Goal: Ask a question: Seek information or help from site administrators or community

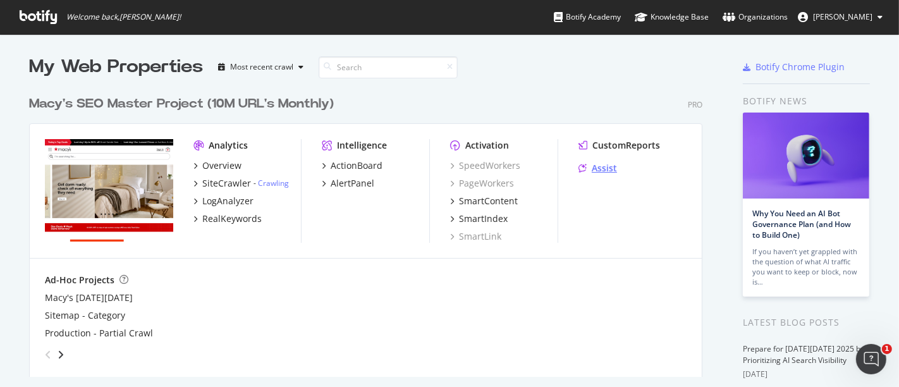
click at [595, 166] on div "Assist" at bounding box center [604, 168] width 25 height 13
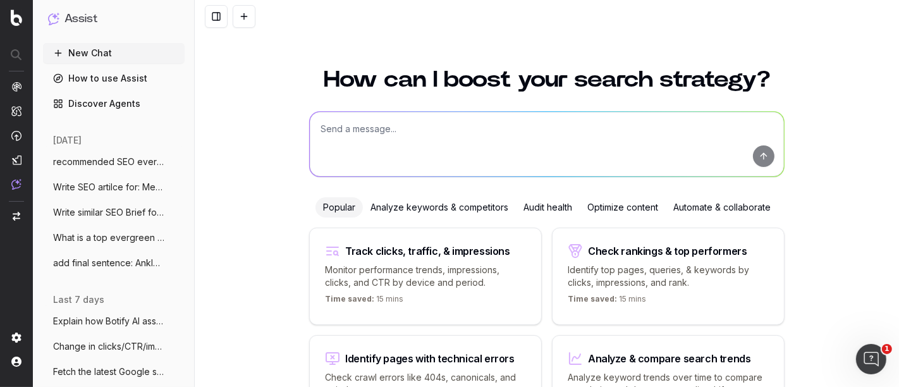
click at [367, 144] on textarea at bounding box center [547, 144] width 474 height 65
type textarea "Home blog article topic"
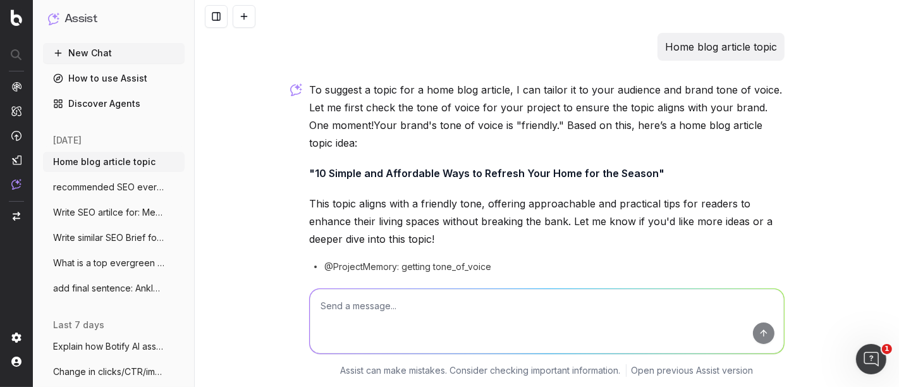
click at [388, 327] on textarea at bounding box center [547, 321] width 474 height 65
type textarea "more topics"
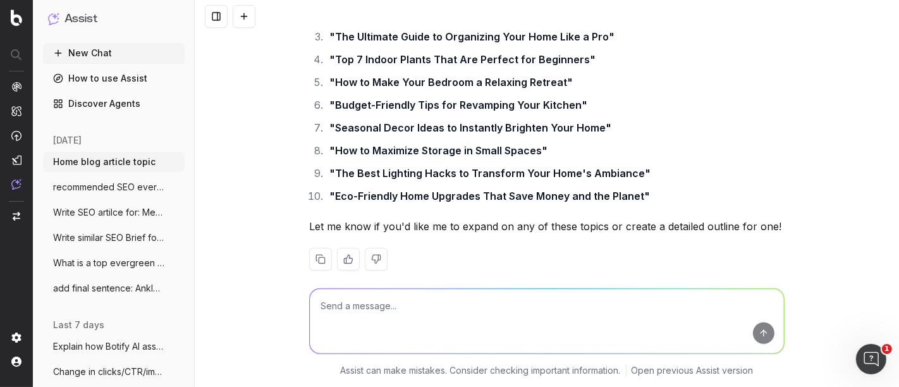
scroll to position [342, 0]
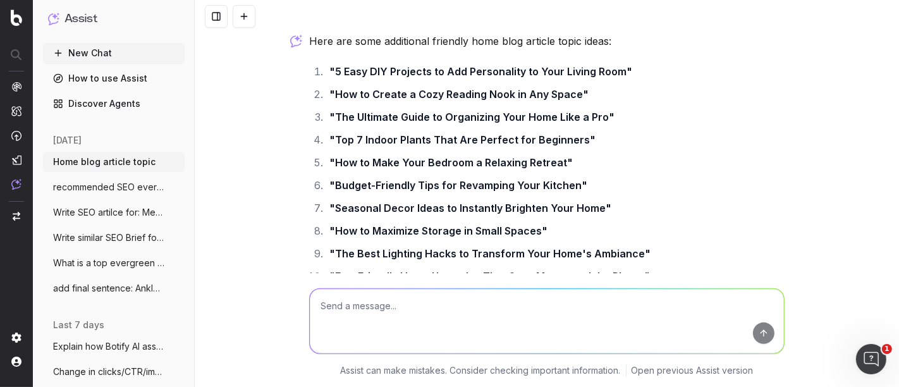
click at [417, 313] on textarea at bounding box center [547, 321] width 474 height 65
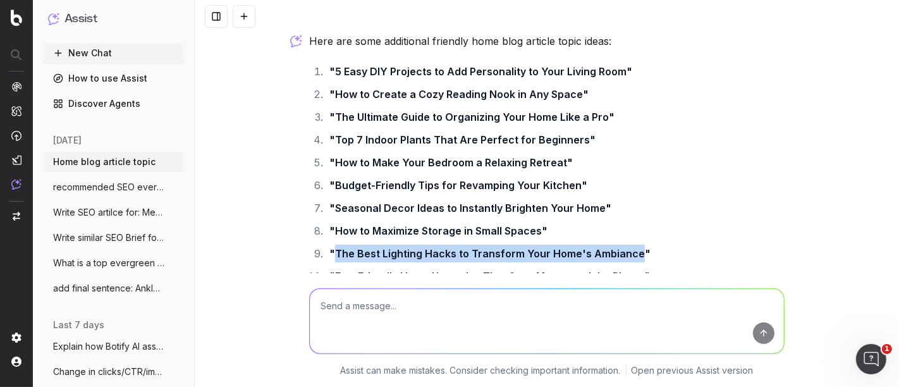
drag, startPoint x: 330, startPoint y: 252, endPoint x: 630, endPoint y: 252, distance: 299.8
click at [630, 252] on strong ""The Best Lighting Hacks to Transform Your Home's Ambiance"" at bounding box center [490, 253] width 321 height 13
copy strong "The Best Lighting Hacks to Transform Your Home's Ambiance"
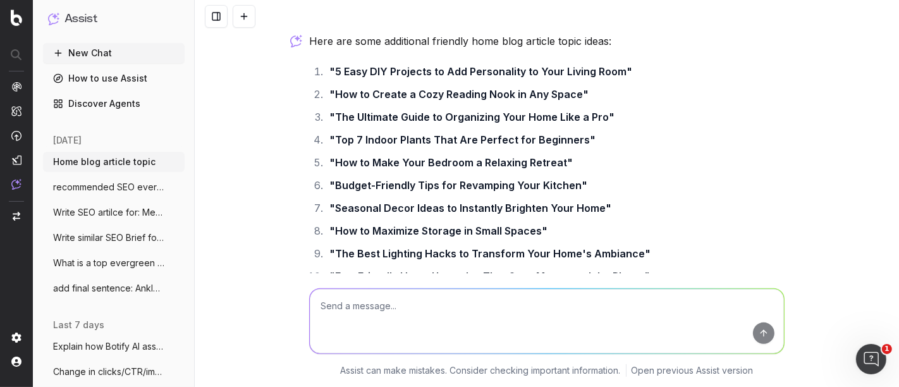
click at [448, 330] on textarea at bounding box center [547, 321] width 474 height 65
paste textarea "The Best Lighting Hacks to Transform Your Home's Ambiance"
type textarea "seo brief: The Best Lighting Hacks to Transform Your Home's Ambiance"
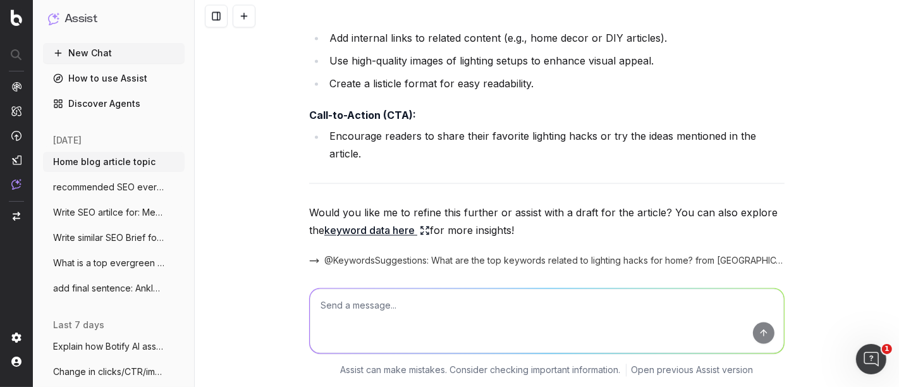
scroll to position [1945, 0]
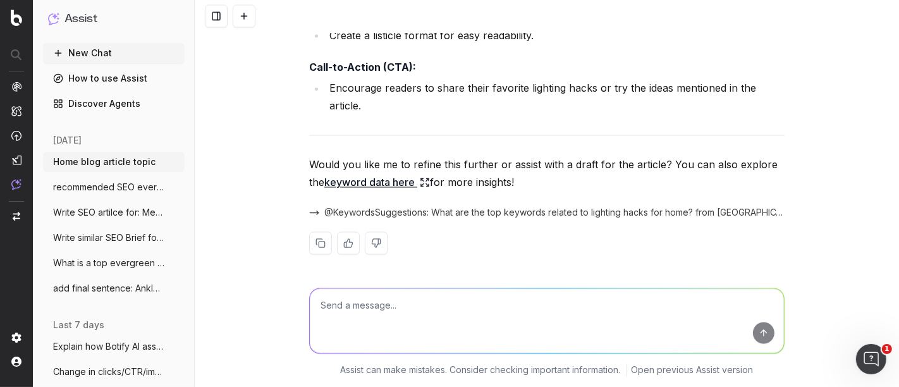
click at [85, 209] on span "Write SEO artilce for: Meta Title Tips t" at bounding box center [108, 212] width 111 height 13
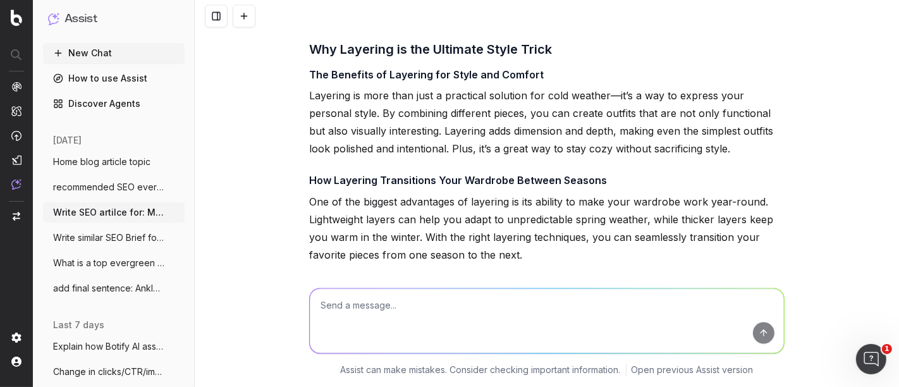
click at [379, 330] on textarea at bounding box center [547, 321] width 474 height 65
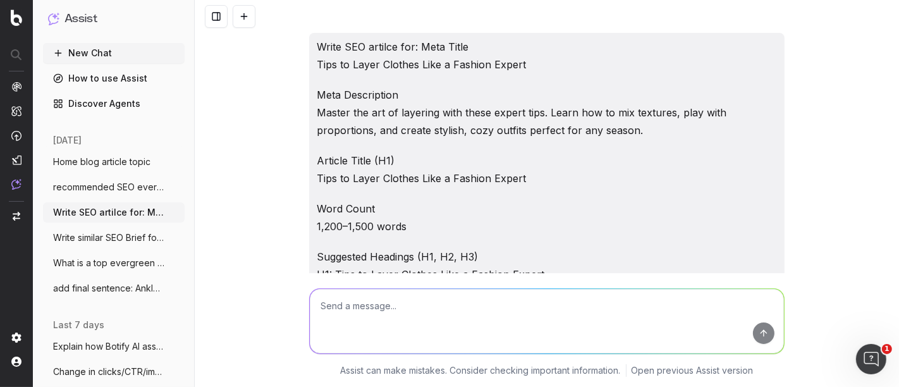
scroll to position [1, 0]
click at [397, 306] on textarea at bounding box center [547, 321] width 474 height 65
paste textarea "5 Easy Fall Makeup Looks You Can Do in 10 Minutes"
type textarea "Write SEO Brief and Article: 5 Easy Fall Makeup Looks You Can Do in 10 Minutes"
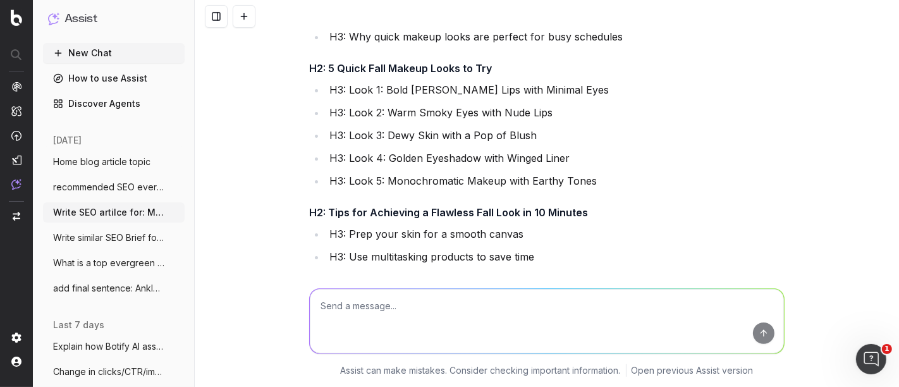
scroll to position [4217, 0]
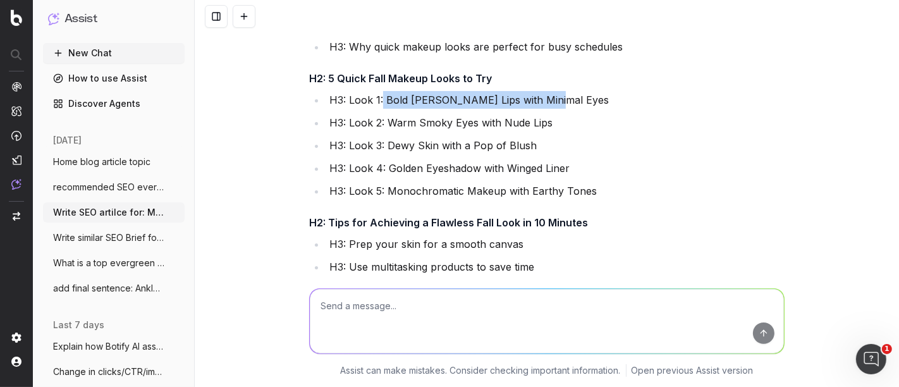
drag, startPoint x: 540, startPoint y: 83, endPoint x: 378, endPoint y: 85, distance: 162.6
click at [378, 91] on li "H3: Look 1: Bold Berry Lips with Minimal Eyes" at bounding box center [555, 100] width 459 height 18
copy li "Bold Berry Lips with Minimal Eyes"
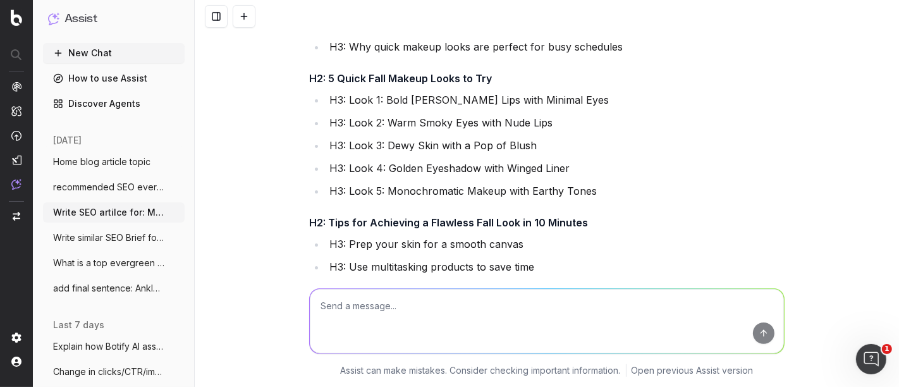
click at [397, 301] on textarea at bounding box center [547, 321] width 474 height 65
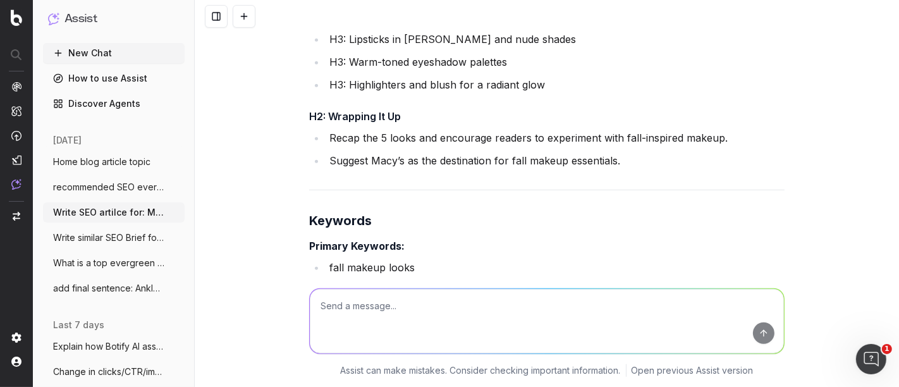
scroll to position [4501, 0]
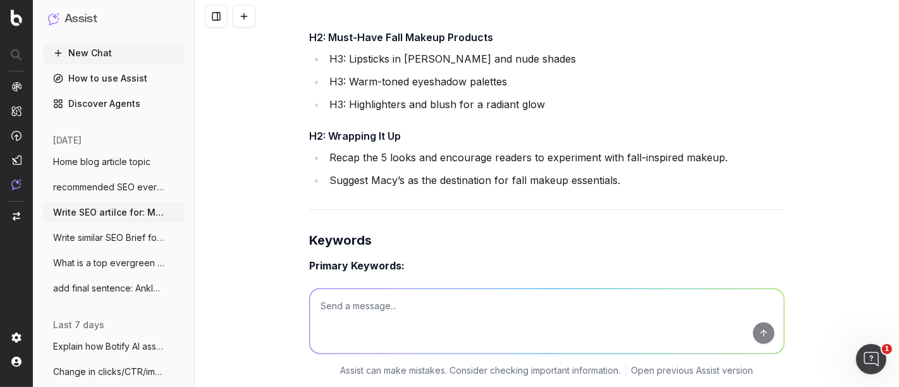
click at [401, 323] on textarea at bounding box center [547, 321] width 474 height 65
type textarea "A"
drag, startPoint x: 394, startPoint y: 304, endPoint x: 213, endPoint y: 326, distance: 182.9
click at [213, 326] on div "what is an addition blog topic what is an addition blog topic Assist can make m…" at bounding box center [547, 330] width 705 height 114
click at [445, 317] on textarea "list of SEO blog topic" at bounding box center [547, 321] width 474 height 65
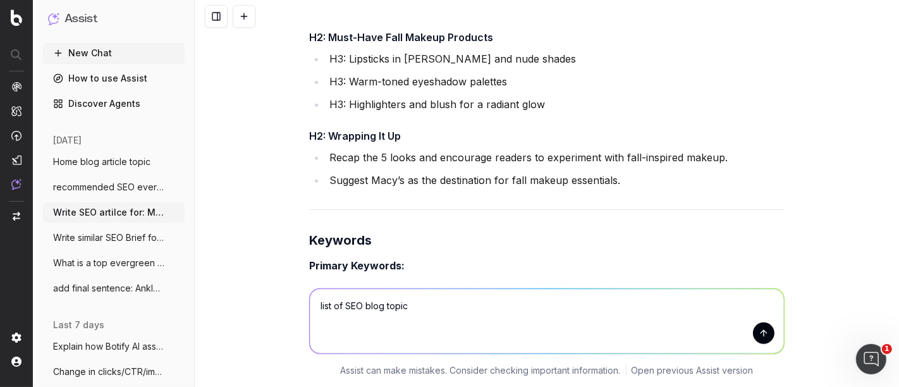
type textarea "list of SEO blog topics"
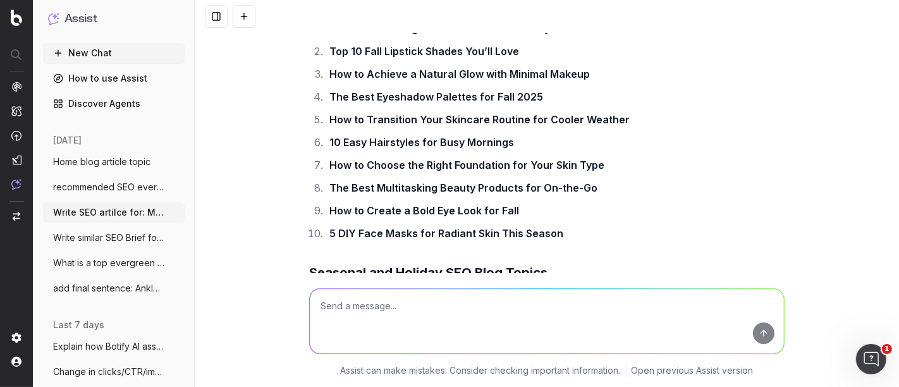
scroll to position [8016, 0]
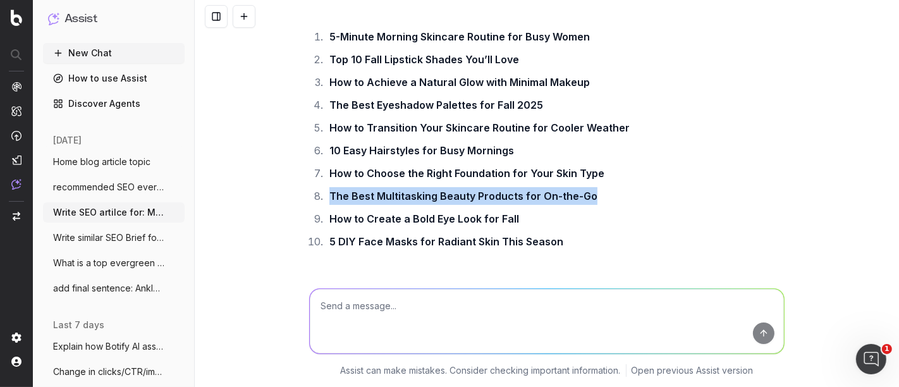
drag, startPoint x: 603, startPoint y: 126, endPoint x: 305, endPoint y: 138, distance: 298.7
click at [309, 138] on ol "5-Minute Morning Skincare Routine for Busy Women Top 10 Fall Lipstick Shades Yo…" at bounding box center [547, 139] width 476 height 223
copy strong "The Best Multitasking Beauty Products for On-the-Go"
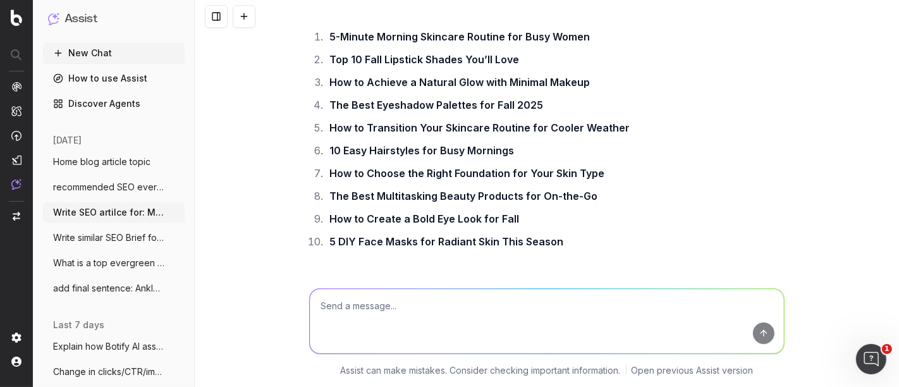
click at [385, 328] on textarea at bounding box center [547, 321] width 474 height 65
paste textarea "The Best Multitasking Beauty Products for On-the-Go"
type textarea "Write SEO Content Brief: The Best Multitasking Beauty Products for On-the-Go"
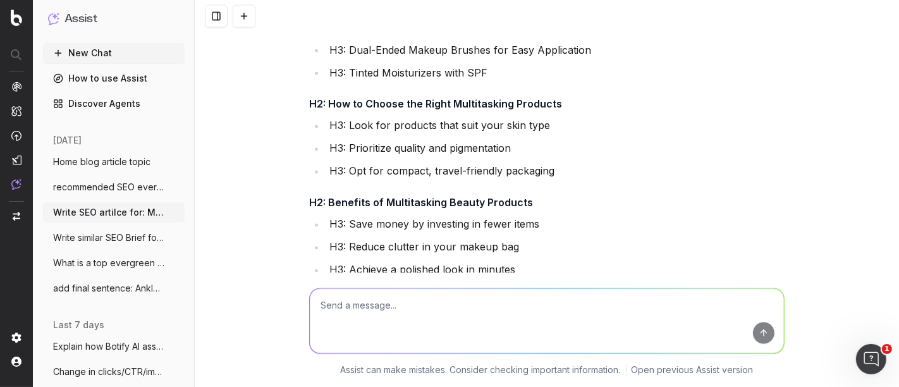
scroll to position [10133, 0]
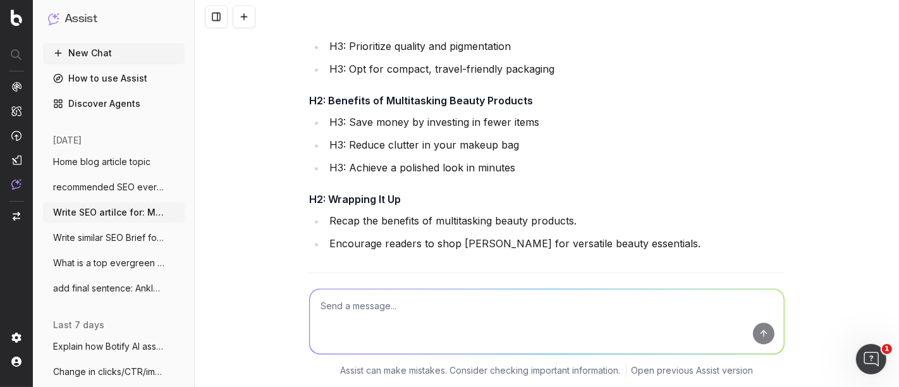
drag, startPoint x: 651, startPoint y: 180, endPoint x: 639, endPoint y: 181, distance: 12.1
click at [639, 235] on li "Encourage readers to shop Macy’s for versatile beauty essentials." at bounding box center [555, 244] width 459 height 18
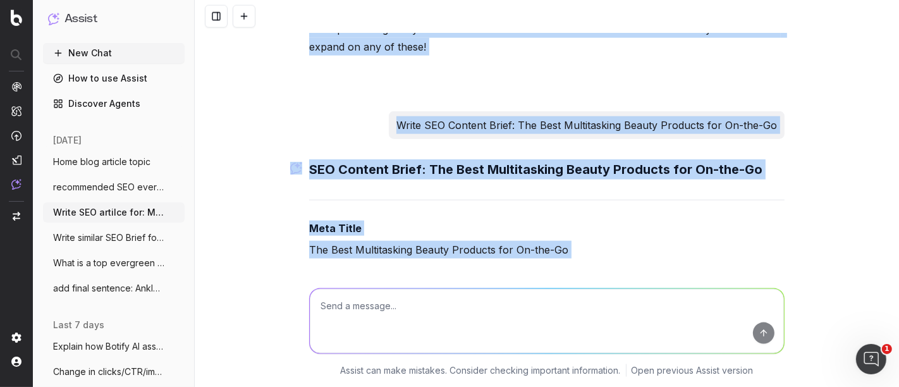
scroll to position [9302, 0]
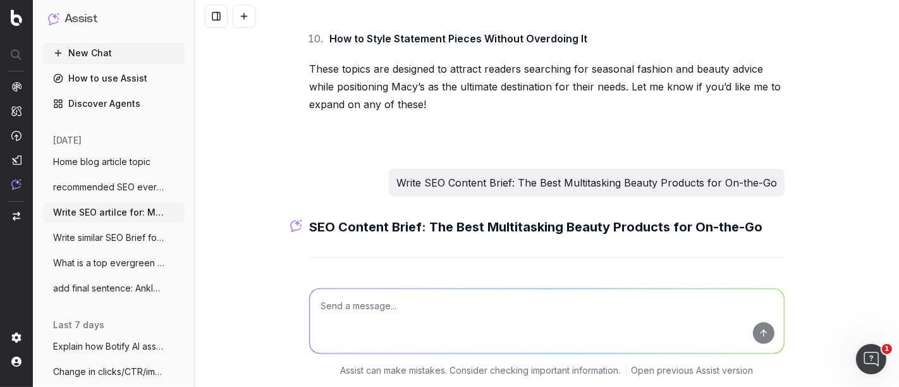
drag, startPoint x: 462, startPoint y: 160, endPoint x: 300, endPoint y: 221, distance: 173.5
copy div "Meta Title The Best Multitasking Beauty Products for On-the-Go Meta Description…"
click at [412, 317] on textarea at bounding box center [547, 321] width 474 height 65
type textarea "write SEO Content article"
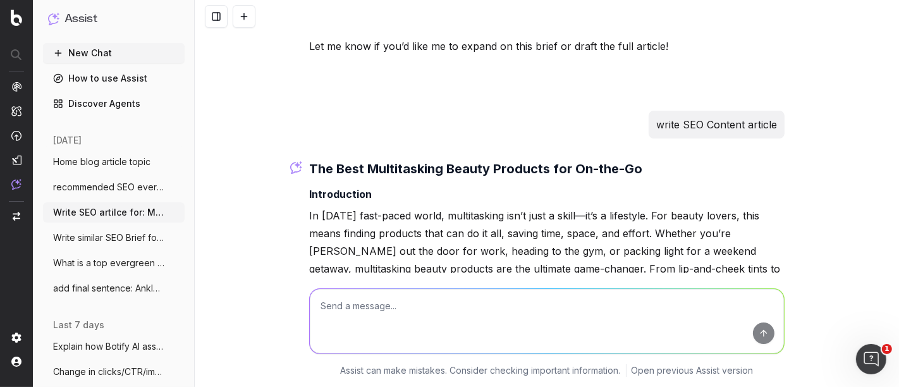
scroll to position [11742, 0]
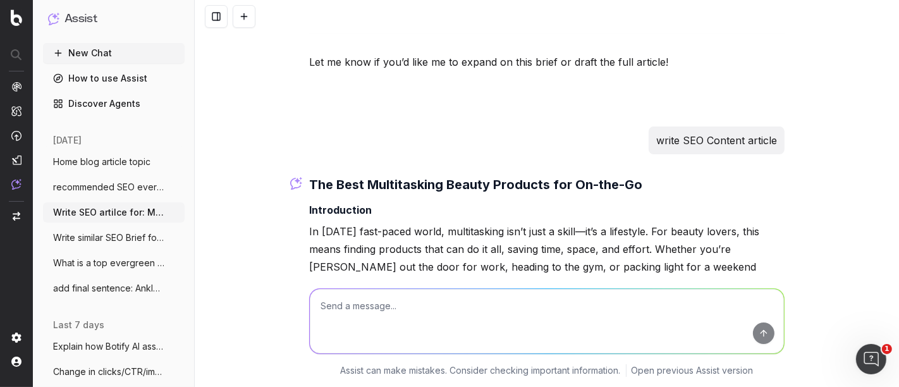
click at [369, 326] on textarea at bounding box center [547, 321] width 474 height 65
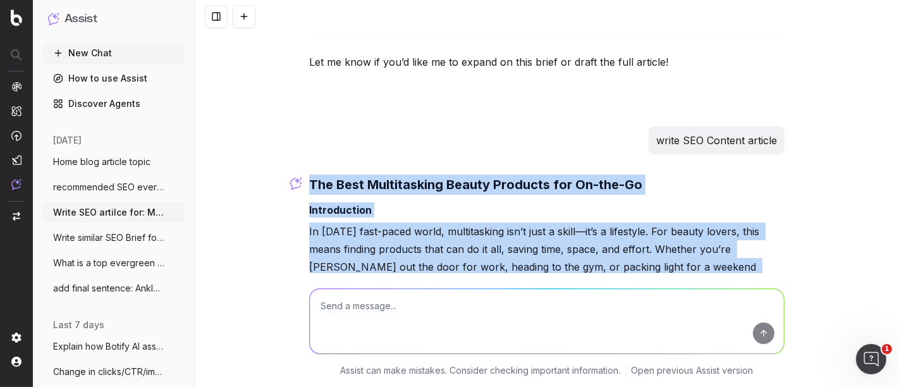
drag, startPoint x: 304, startPoint y: 104, endPoint x: 444, endPoint y: 254, distance: 204.5
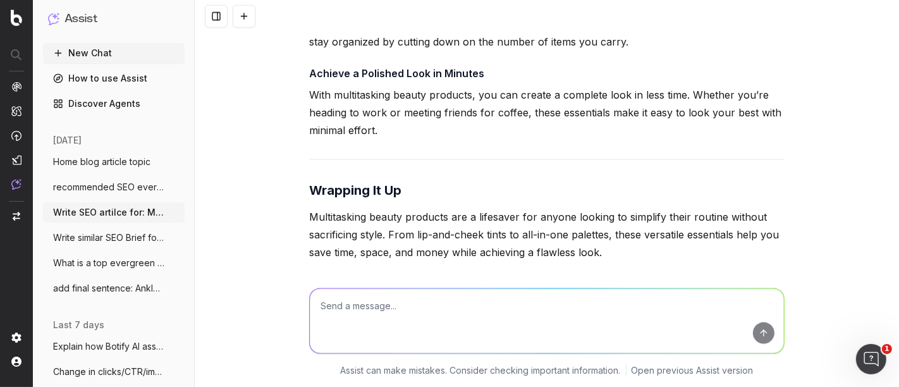
scroll to position [13468, 0]
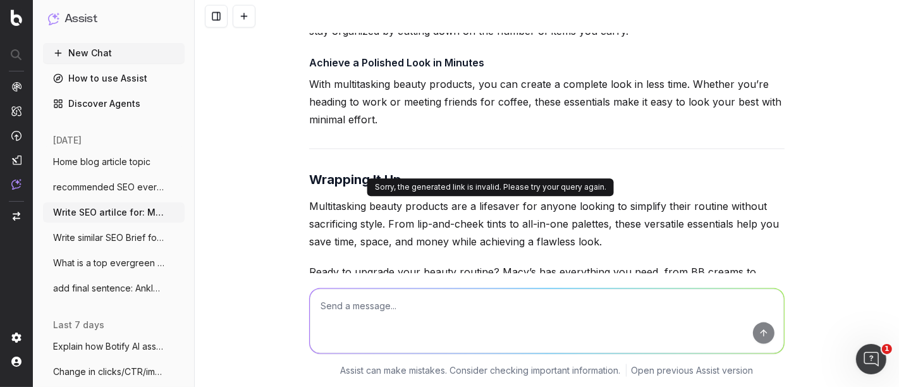
drag, startPoint x: 532, startPoint y: 229, endPoint x: 416, endPoint y: 206, distance: 118.0
click at [416, 263] on p "Ready to upgrade your beauty routine? Macy’s has everything you need, from BB c…" at bounding box center [547, 289] width 476 height 53
